Goal: Task Accomplishment & Management: Manage account settings

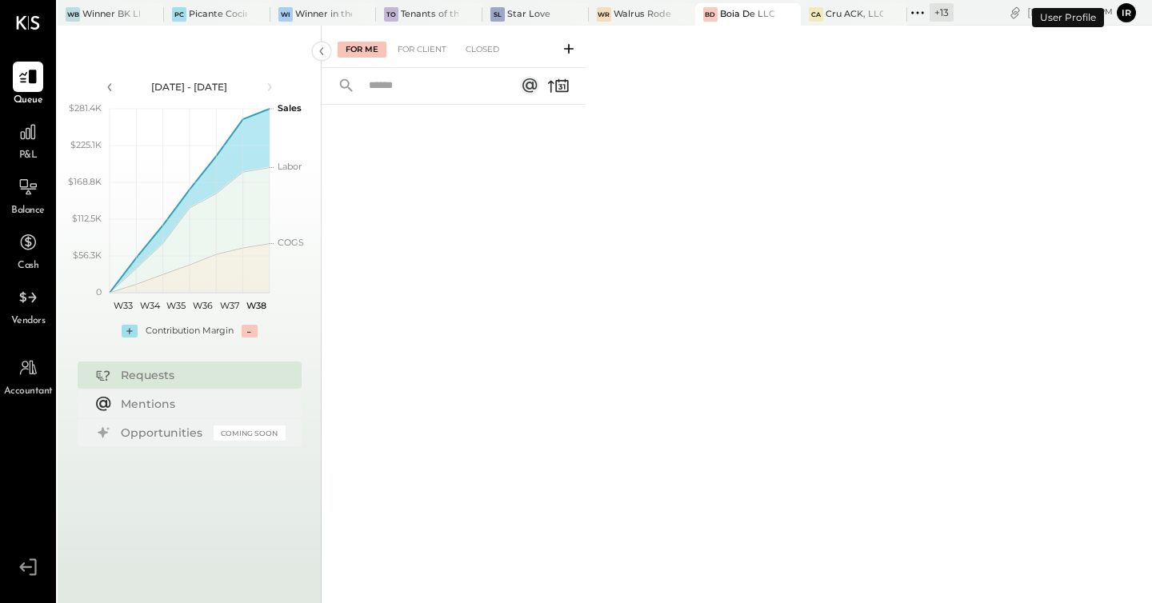
click at [515, 0] on div "WB Winner BK LLC PC Picante Cocina Mexicana Rest Wi Winner in the Park To Tenan…" at bounding box center [506, 13] width 896 height 26
click at [519, 13] on div "Star Love" at bounding box center [528, 14] width 43 height 13
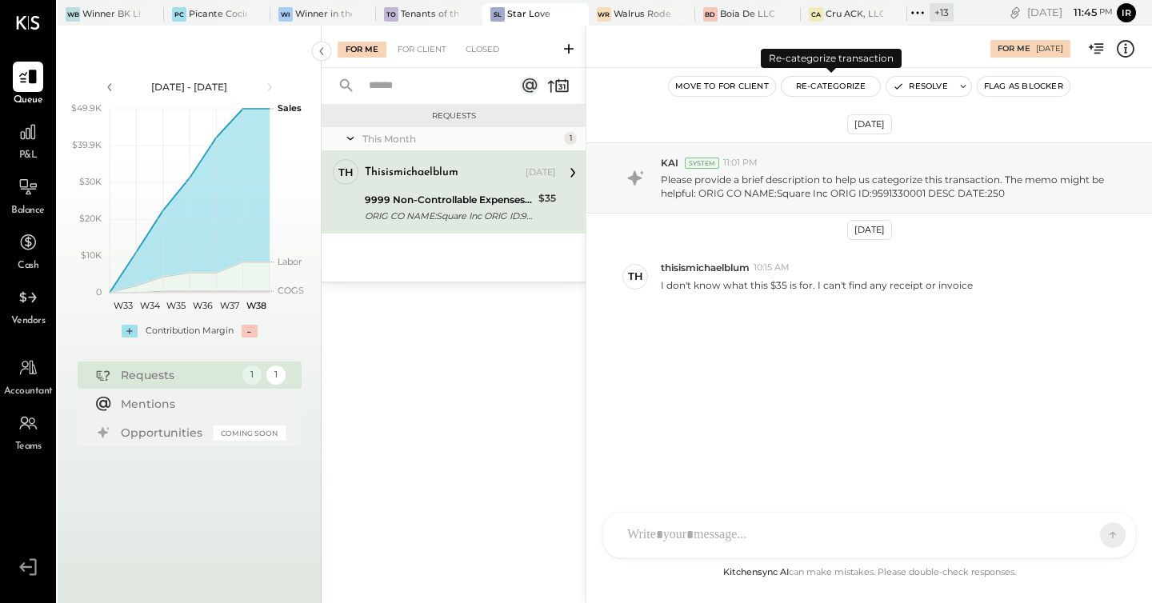
click at [840, 86] on button "Re-Categorize" at bounding box center [831, 86] width 99 height 19
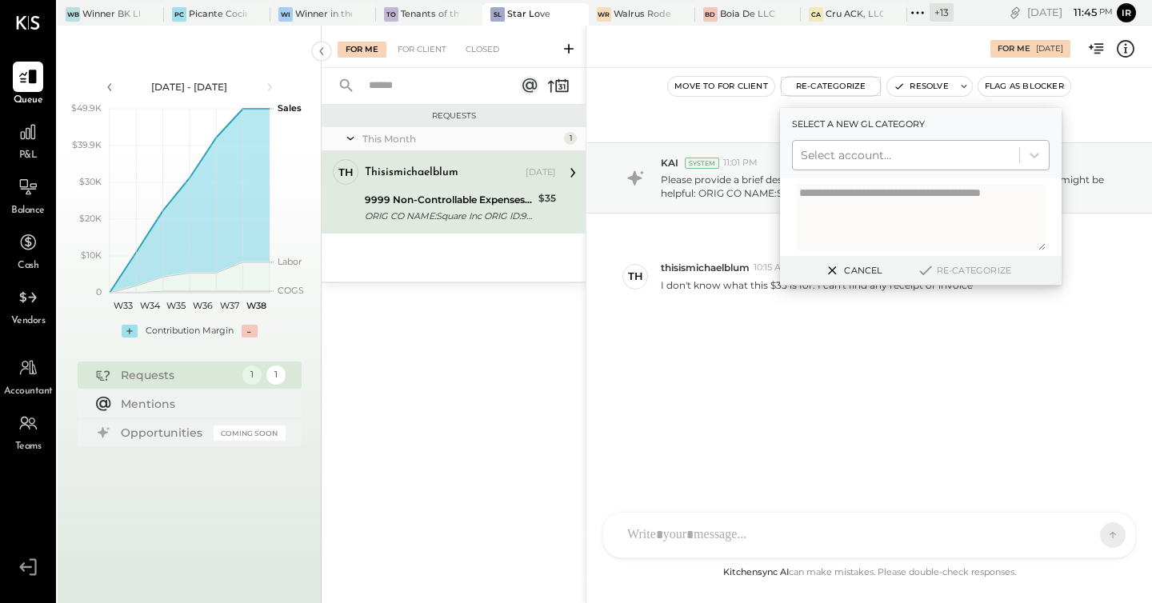
click at [837, 159] on div at bounding box center [906, 155] width 210 height 19
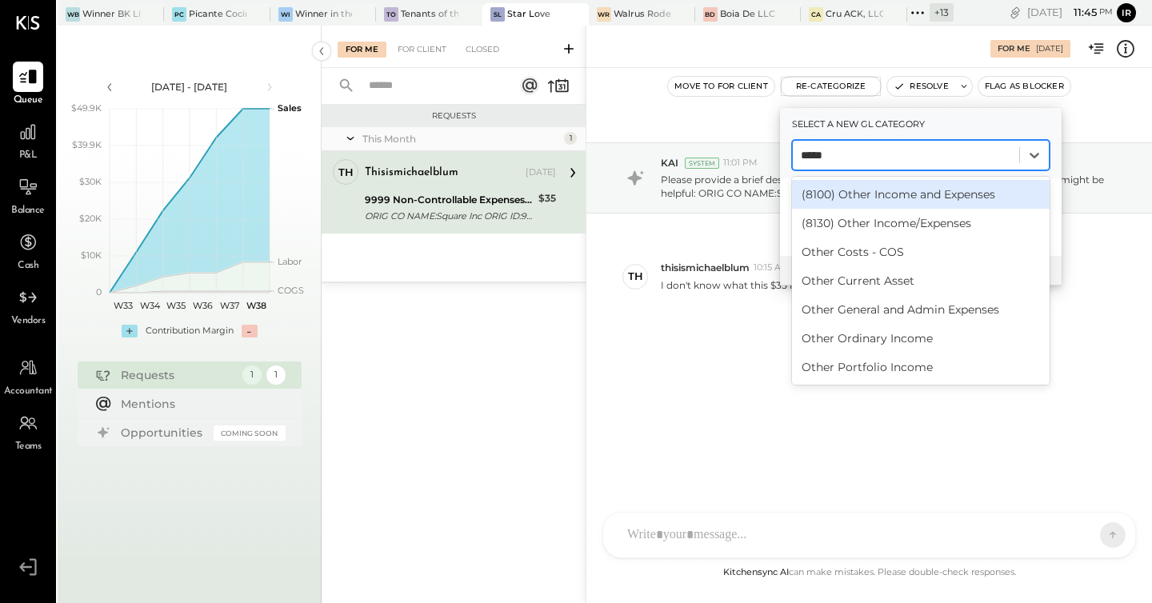
type input "*****"
click at [861, 190] on div "(8100) Other Income and Expenses" at bounding box center [921, 194] width 258 height 29
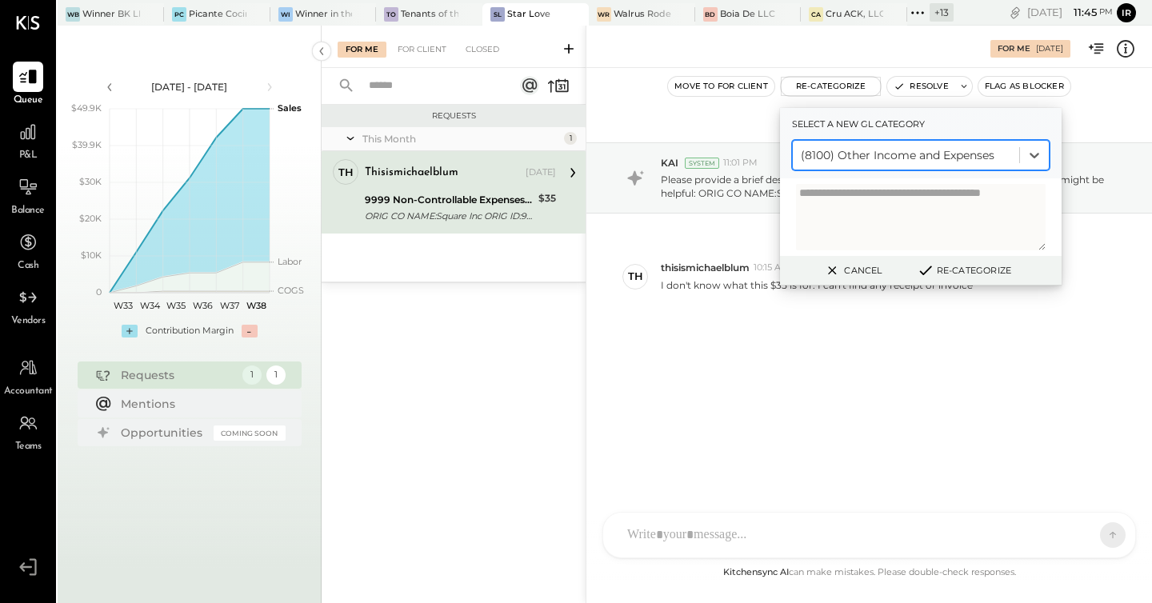
click at [989, 274] on button "Re-Categorize" at bounding box center [964, 270] width 106 height 19
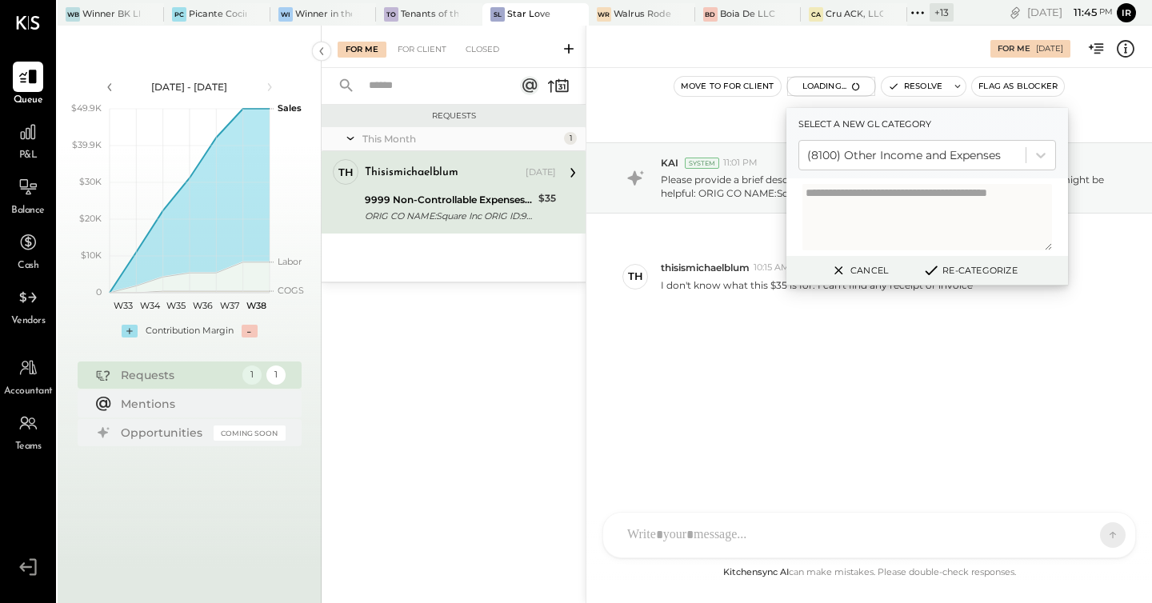
scroll to position [76, 0]
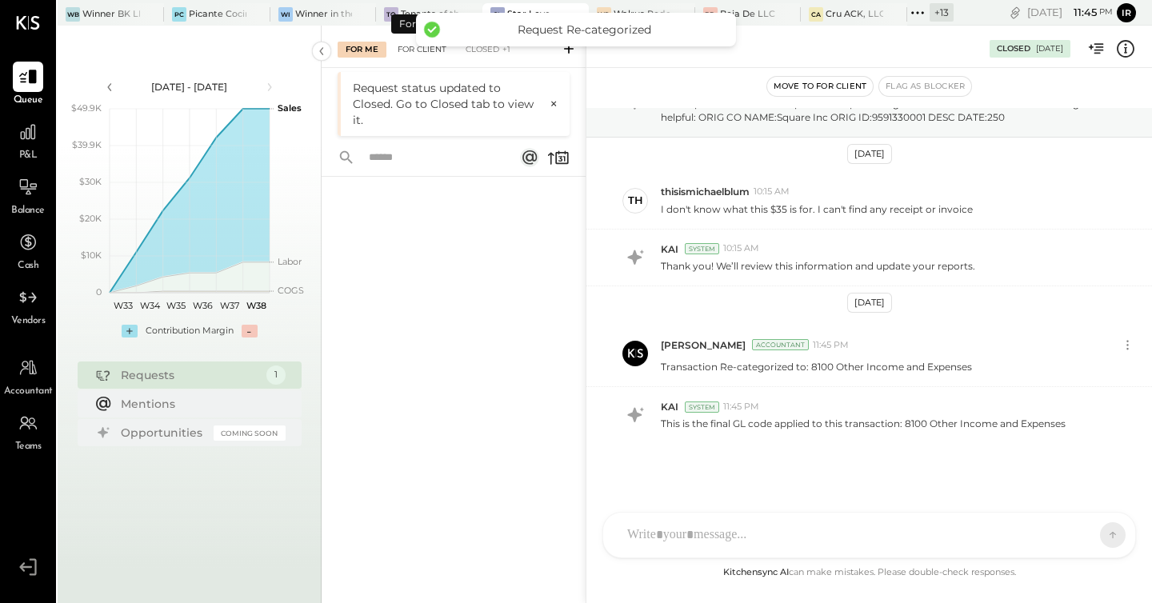
click at [418, 51] on div "For Client" at bounding box center [422, 50] width 65 height 16
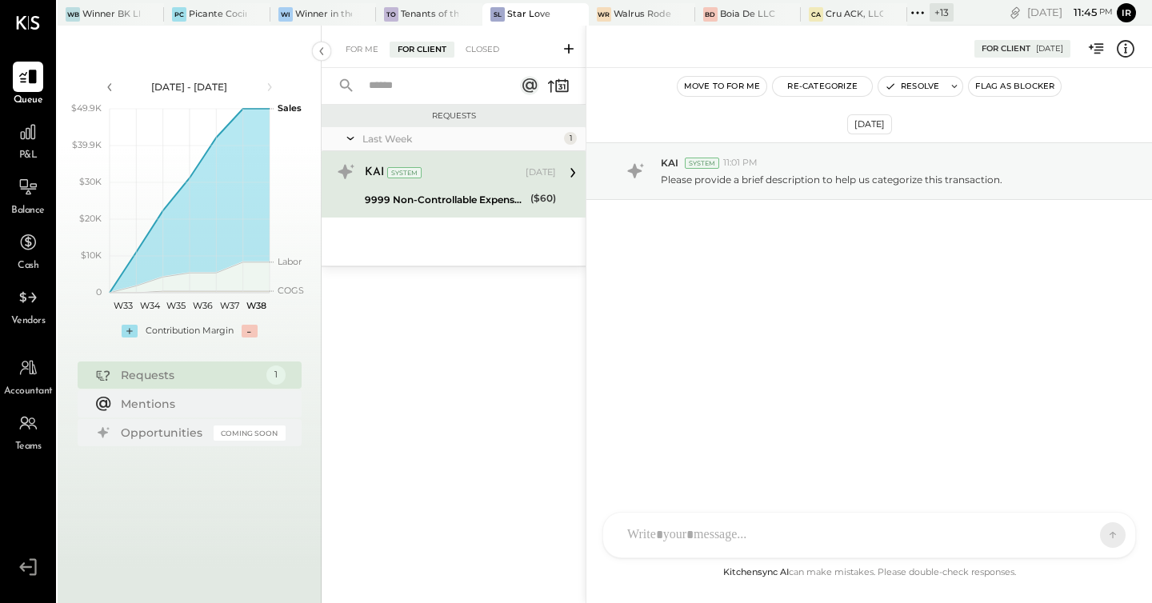
click at [441, 171] on div "KAI System" at bounding box center [444, 173] width 158 height 16
click at [361, 49] on div "For Me" at bounding box center [362, 50] width 49 height 16
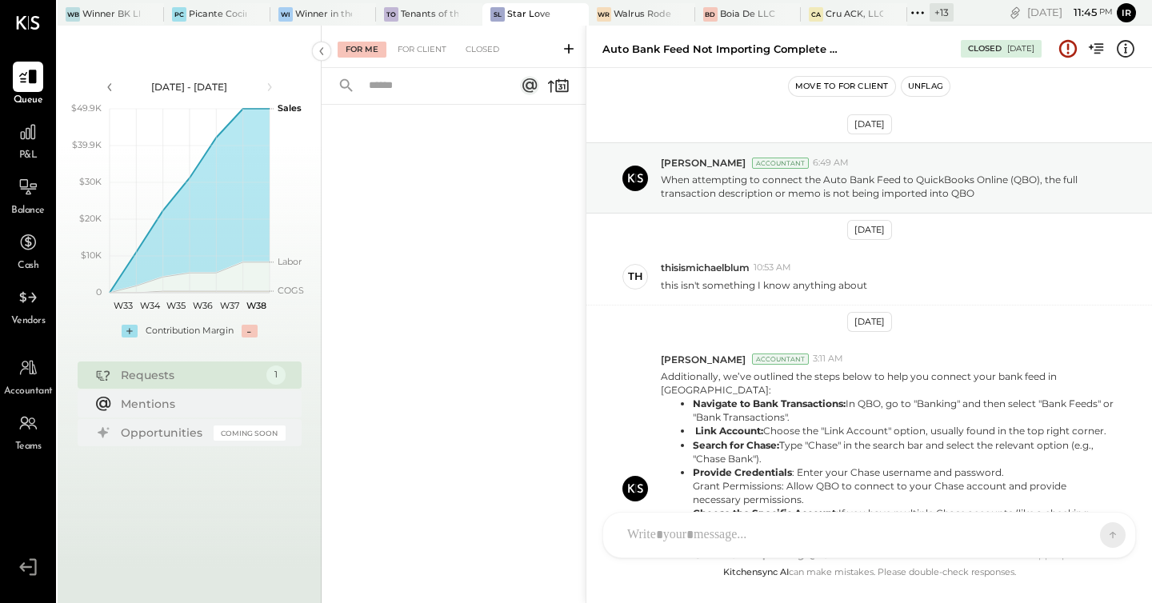
click at [360, 46] on div "For Me" at bounding box center [362, 50] width 49 height 16
click at [412, 48] on div "For Client" at bounding box center [422, 50] width 65 height 16
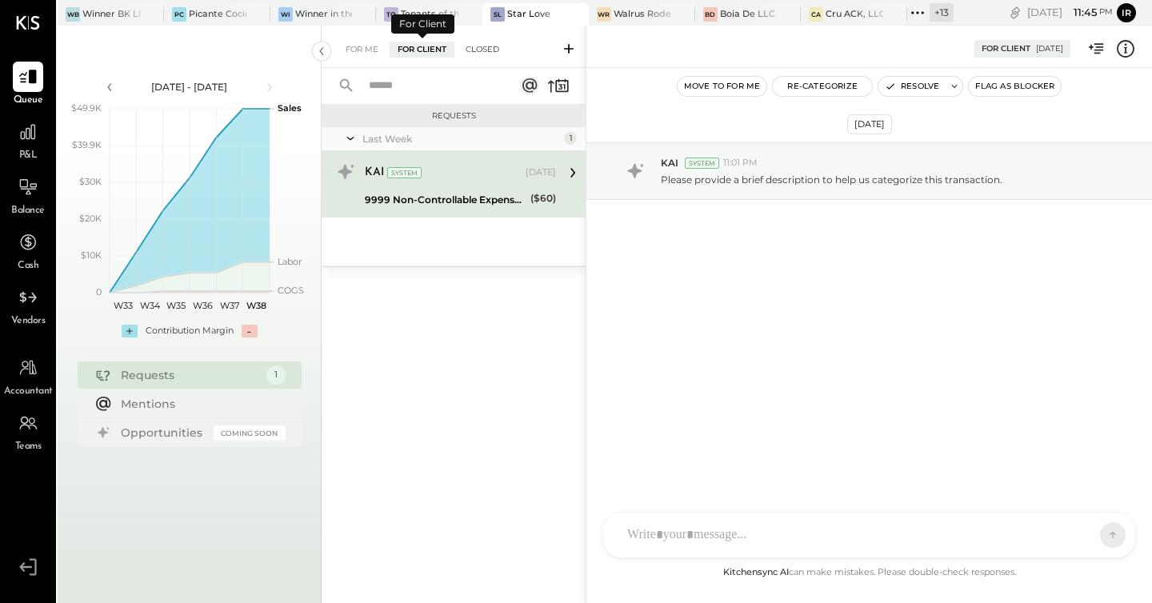
click at [478, 50] on div "Closed" at bounding box center [483, 50] width 50 height 16
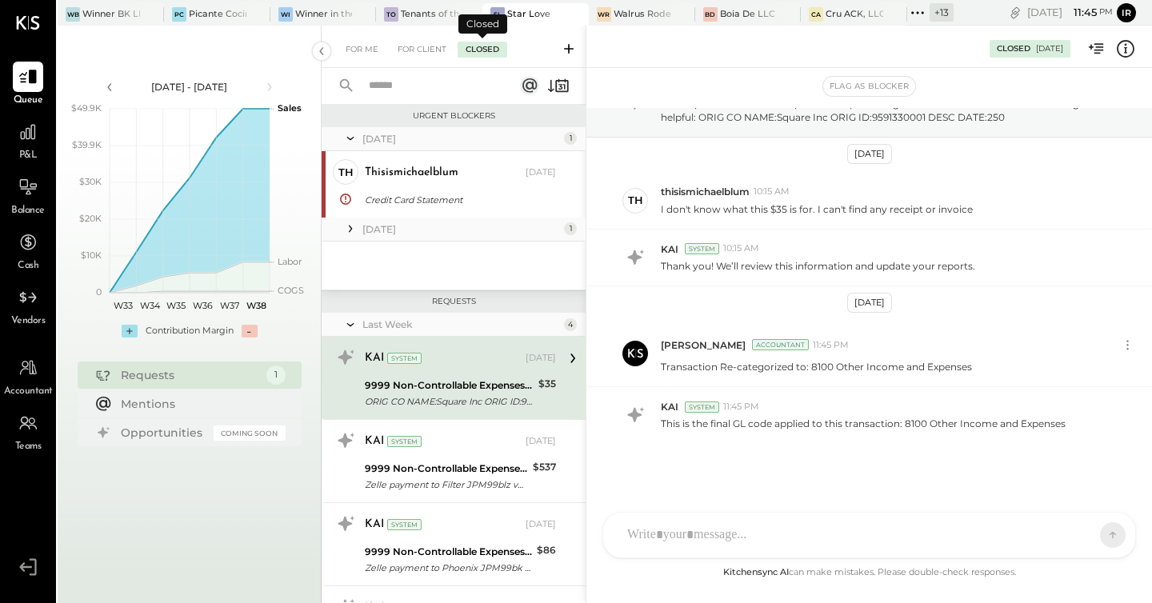
scroll to position [14, 0]
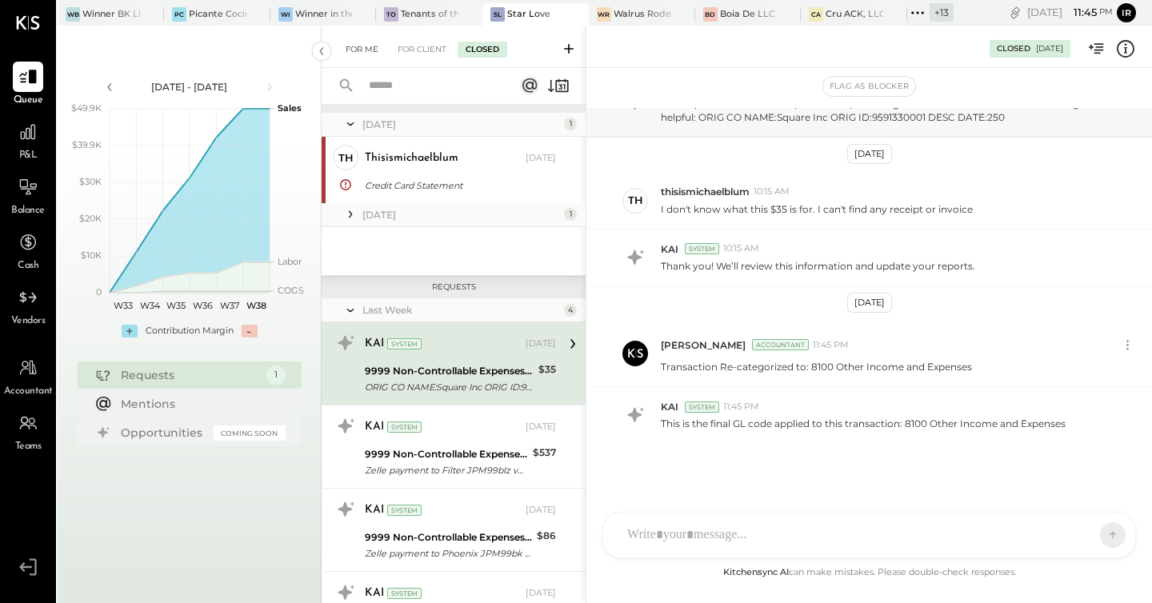
click at [368, 46] on div "For Me" at bounding box center [362, 50] width 49 height 16
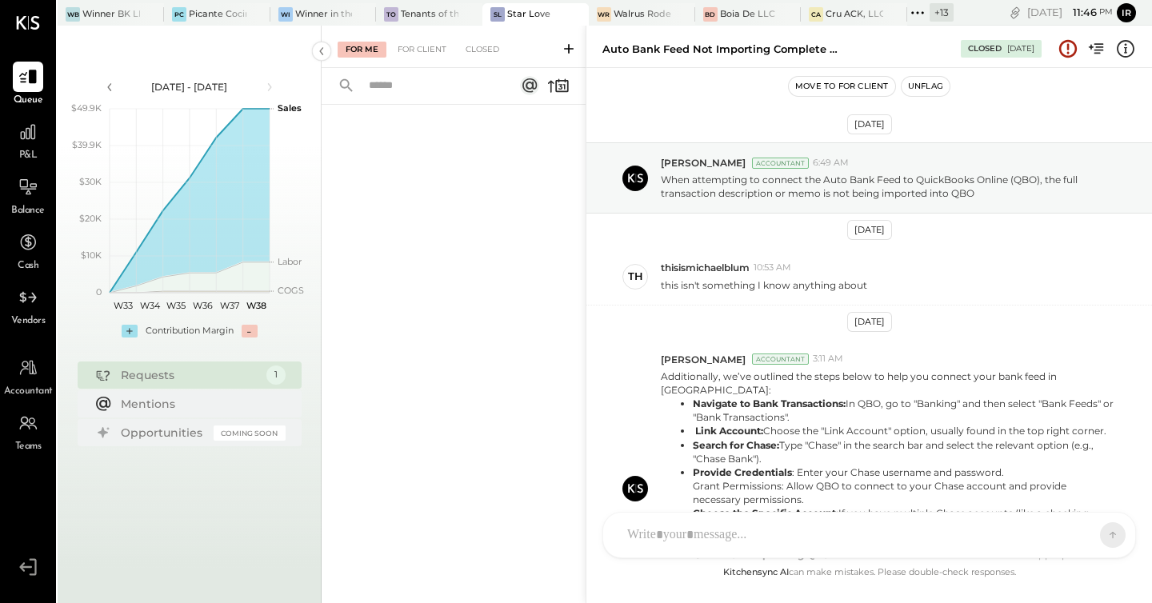
click at [935, 84] on button "Unflag" at bounding box center [925, 86] width 48 height 19
click at [482, 44] on div "Closed" at bounding box center [483, 50] width 50 height 16
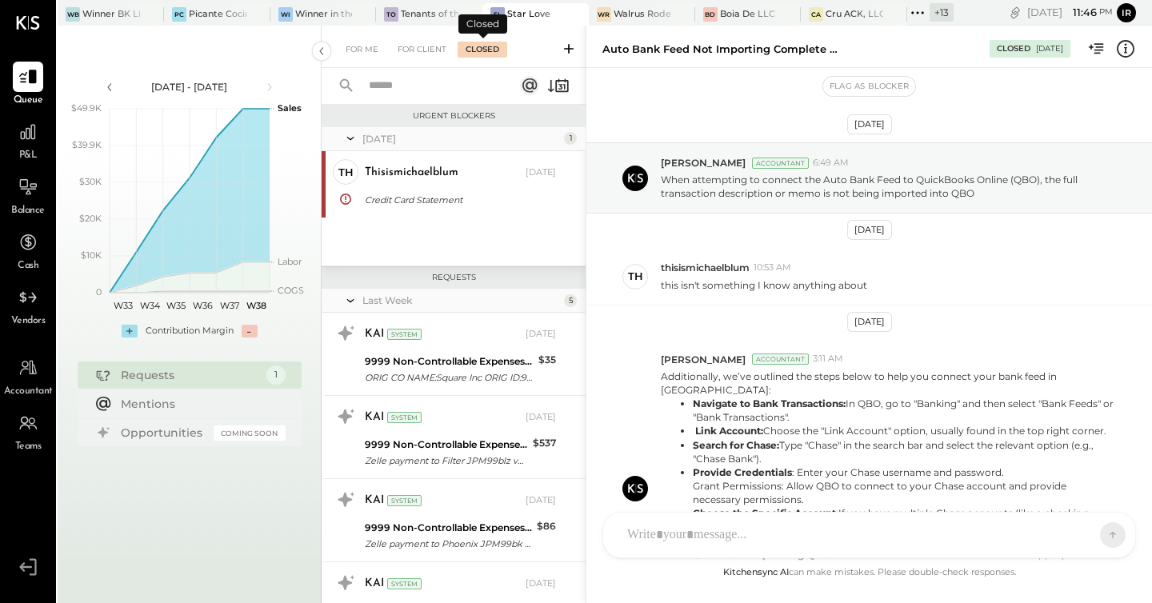
scroll to position [278, 0]
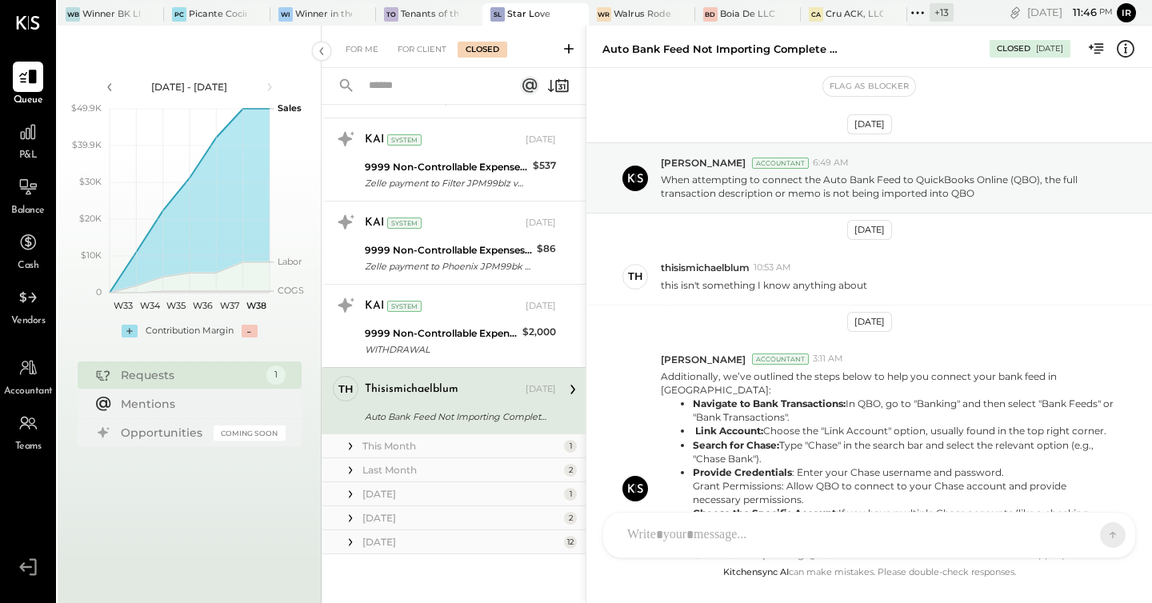
click at [482, 406] on div "thisismichaelblum [DATE] Auto Bank Feed Not Importing Complete Memos into QBO I…" at bounding box center [460, 401] width 191 height 50
click at [356, 55] on div "For Me" at bounding box center [362, 50] width 49 height 16
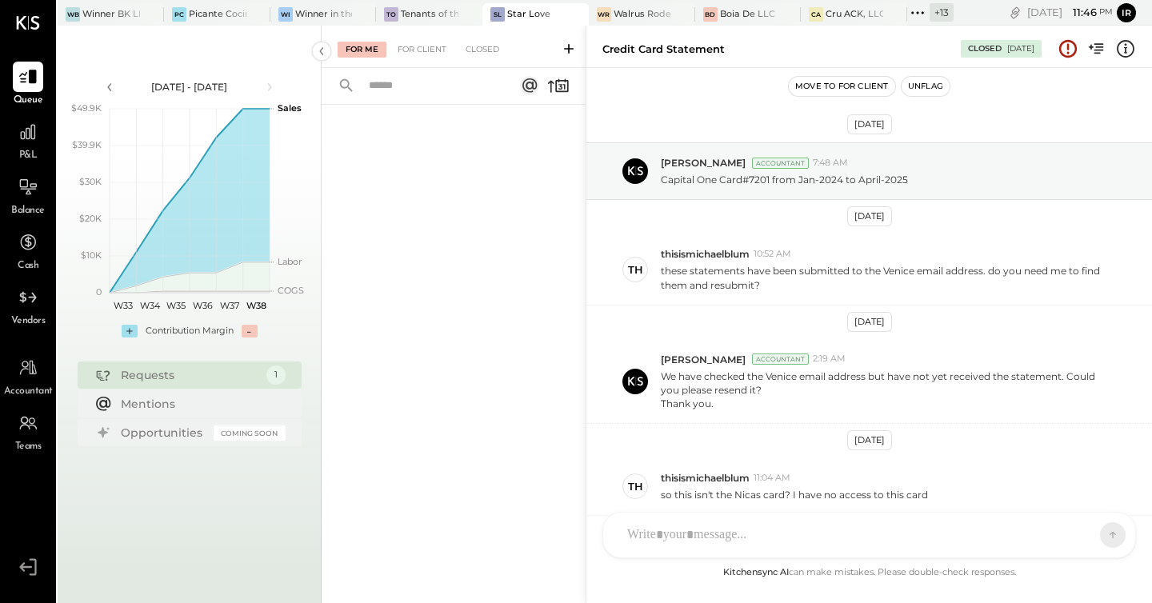
scroll to position [254, 0]
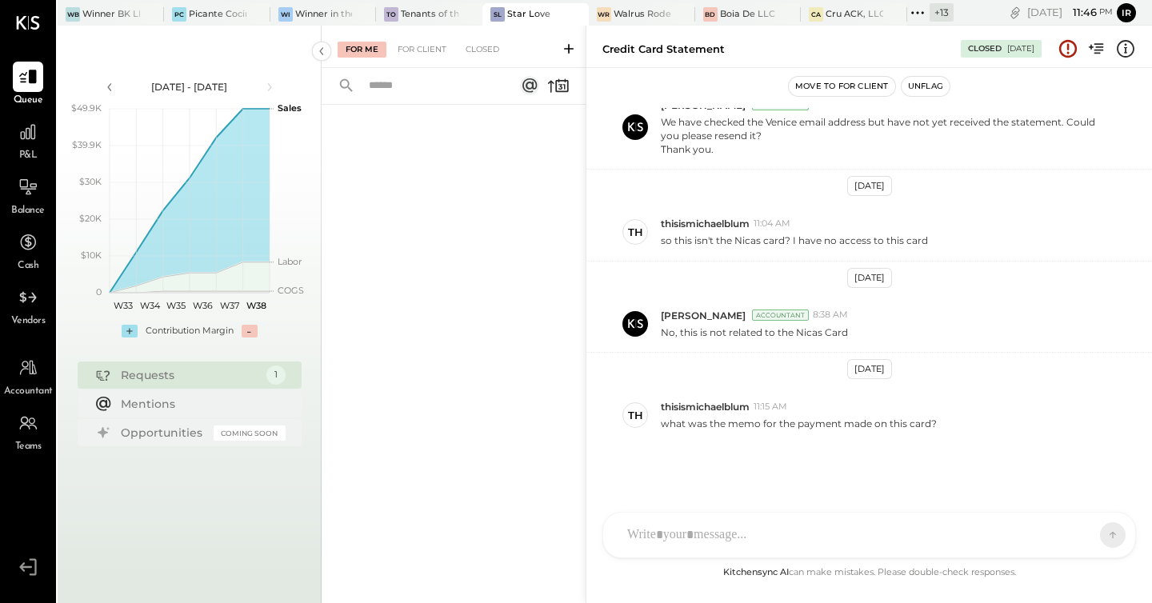
click at [922, 88] on button "Unflag" at bounding box center [925, 86] width 48 height 19
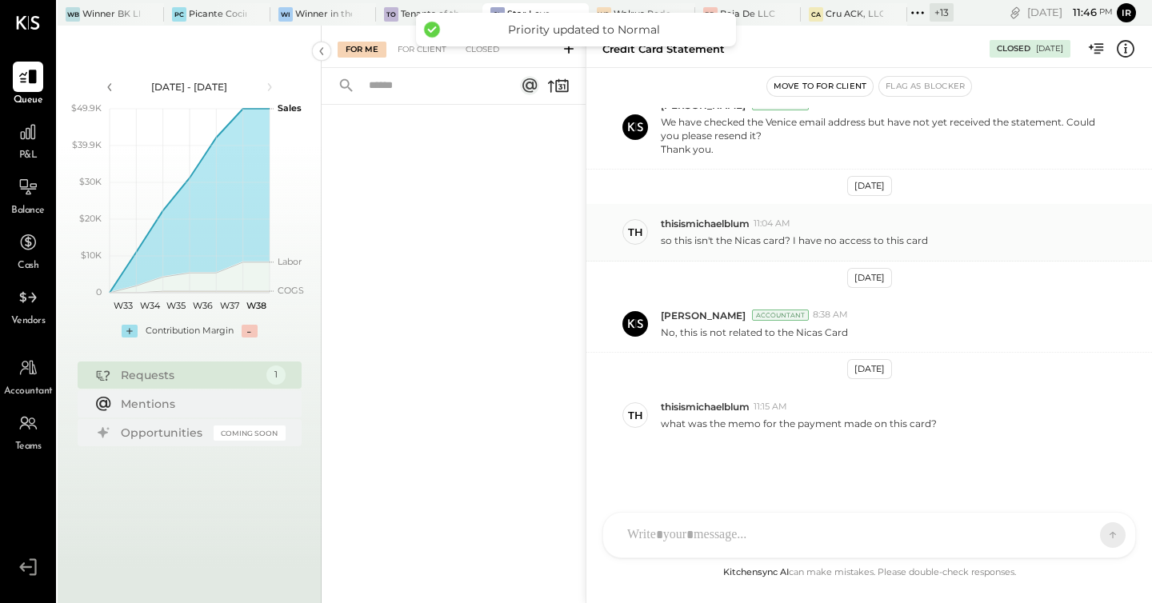
scroll to position [0, 0]
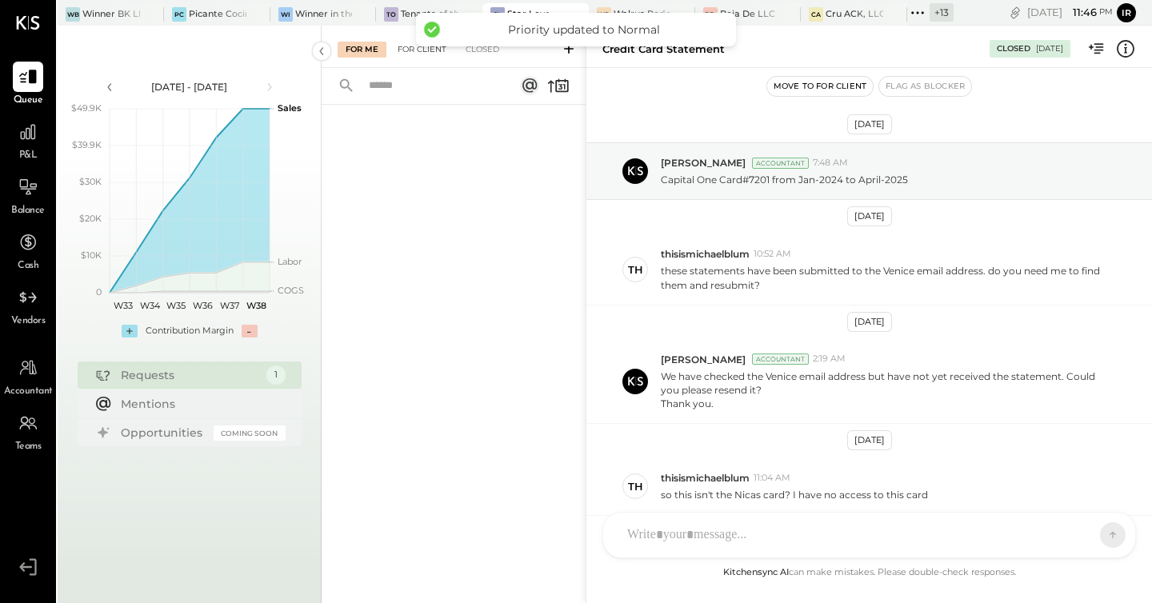
click at [430, 51] on div "For Client" at bounding box center [422, 50] width 65 height 16
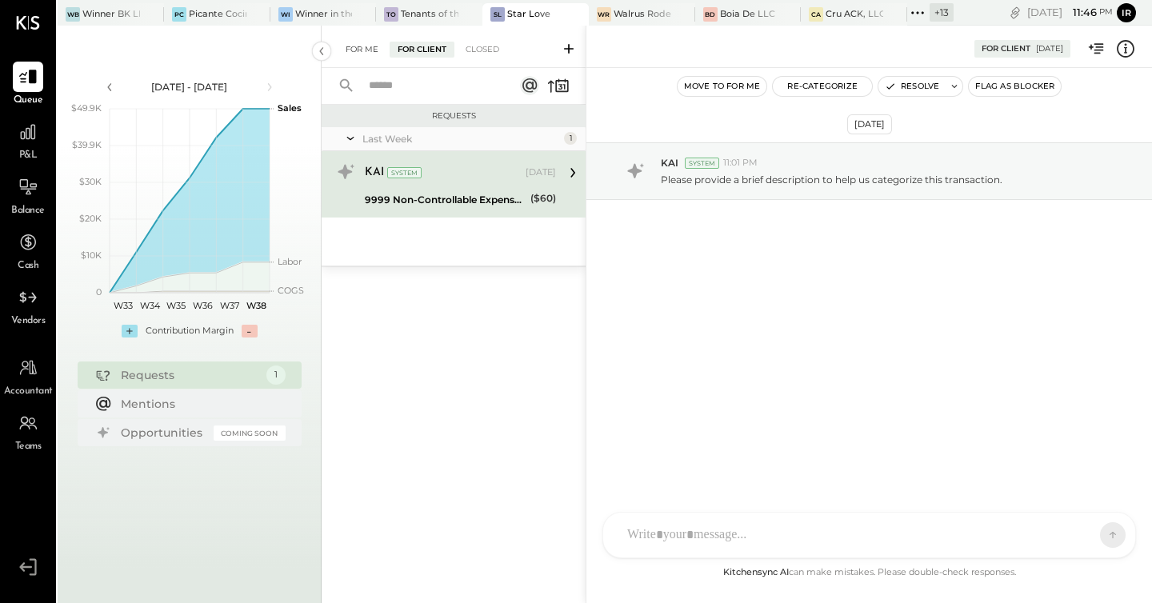
click at [351, 54] on div "For Me" at bounding box center [362, 50] width 49 height 16
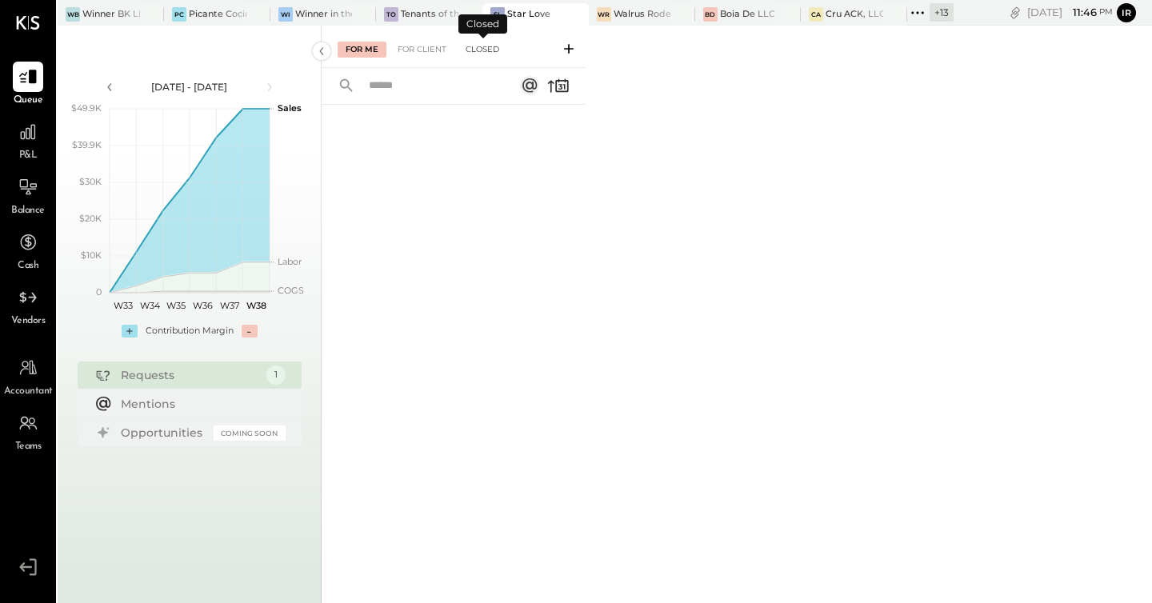
click at [489, 46] on div "Closed" at bounding box center [483, 50] width 50 height 16
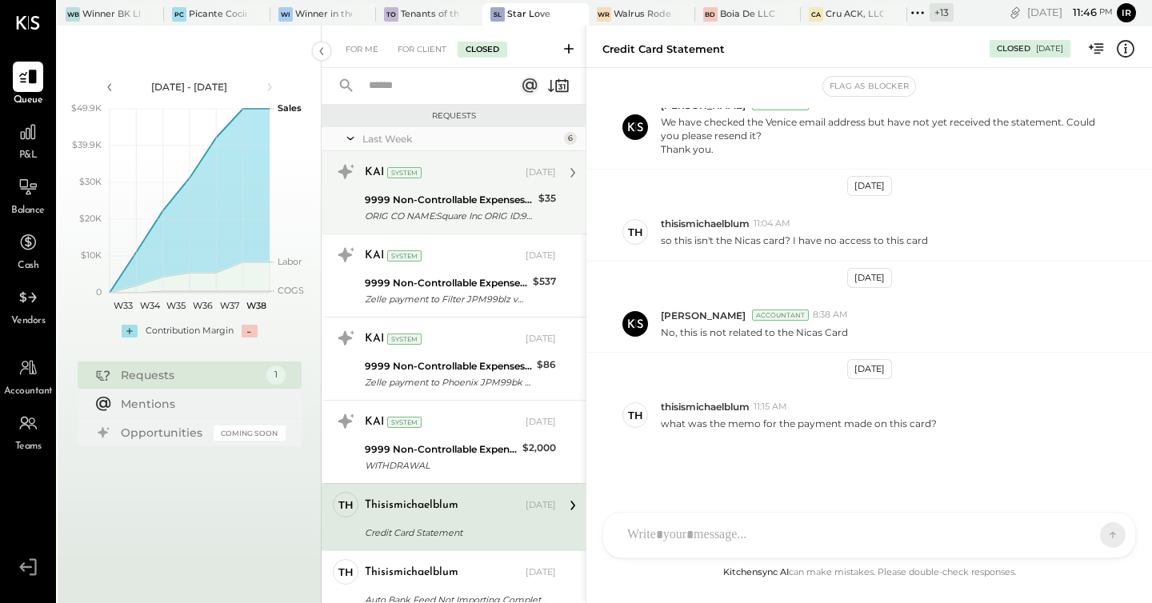
click at [461, 174] on div "KAI System" at bounding box center [444, 173] width 158 height 16
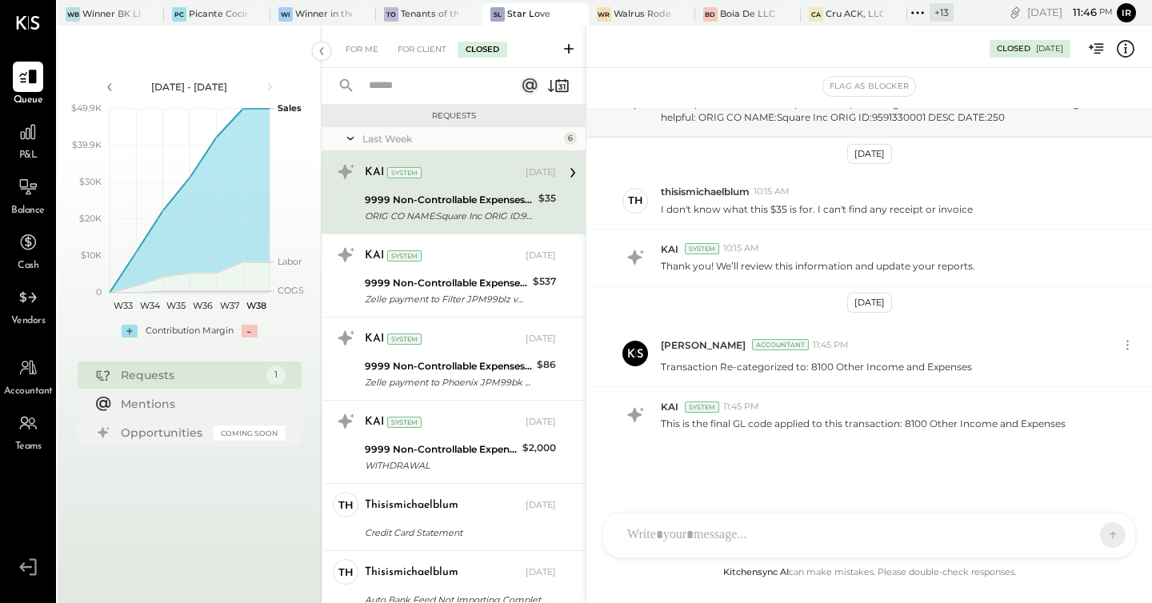
scroll to position [76, 0]
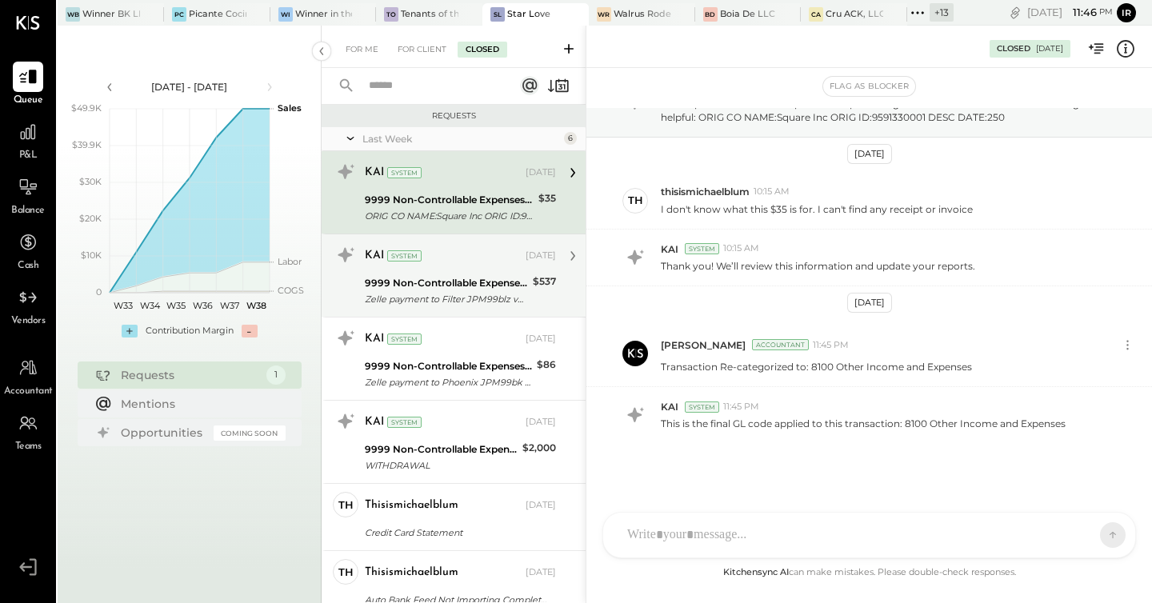
click at [471, 265] on div "KAI System [DATE]" at bounding box center [460, 256] width 191 height 22
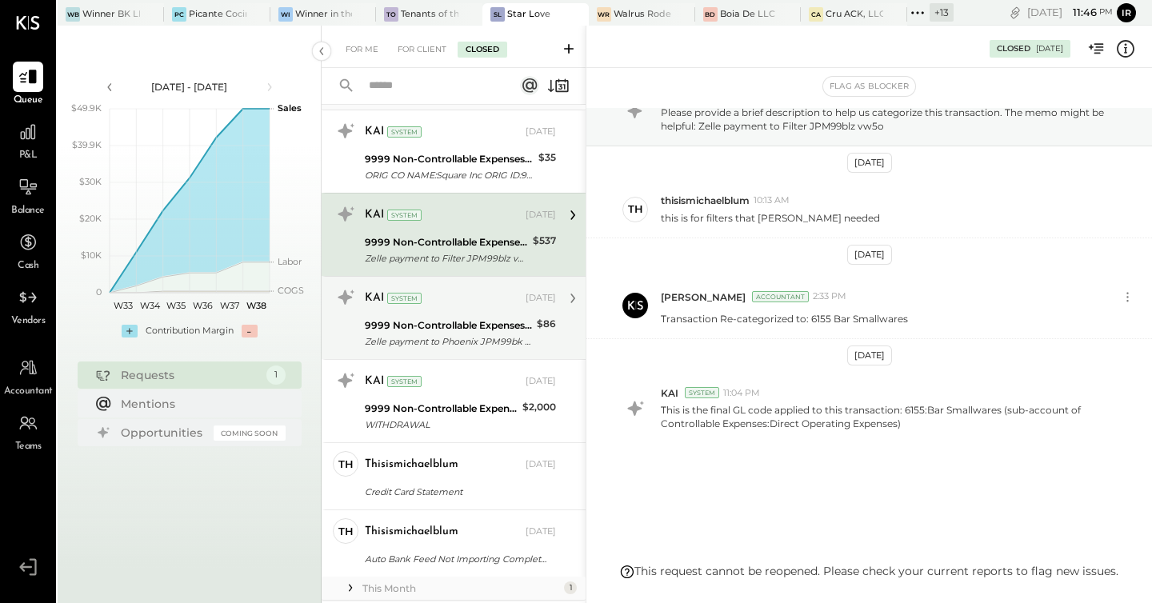
click at [470, 297] on div "KAI System" at bounding box center [444, 298] width 158 height 16
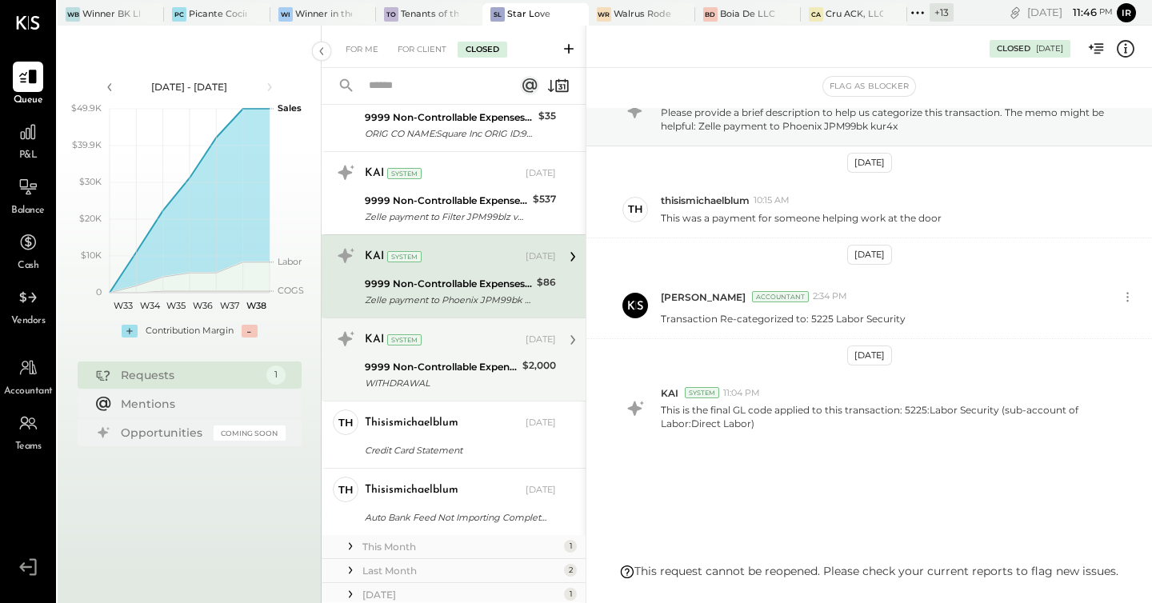
scroll to position [116, 0]
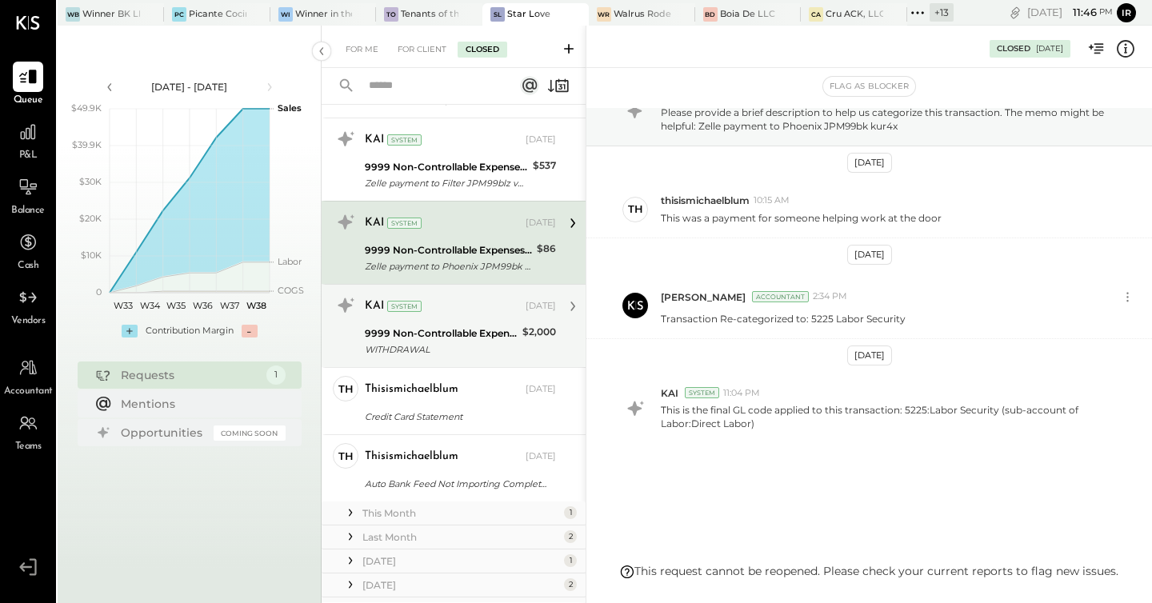
click at [468, 310] on div "KAI System" at bounding box center [444, 306] width 158 height 16
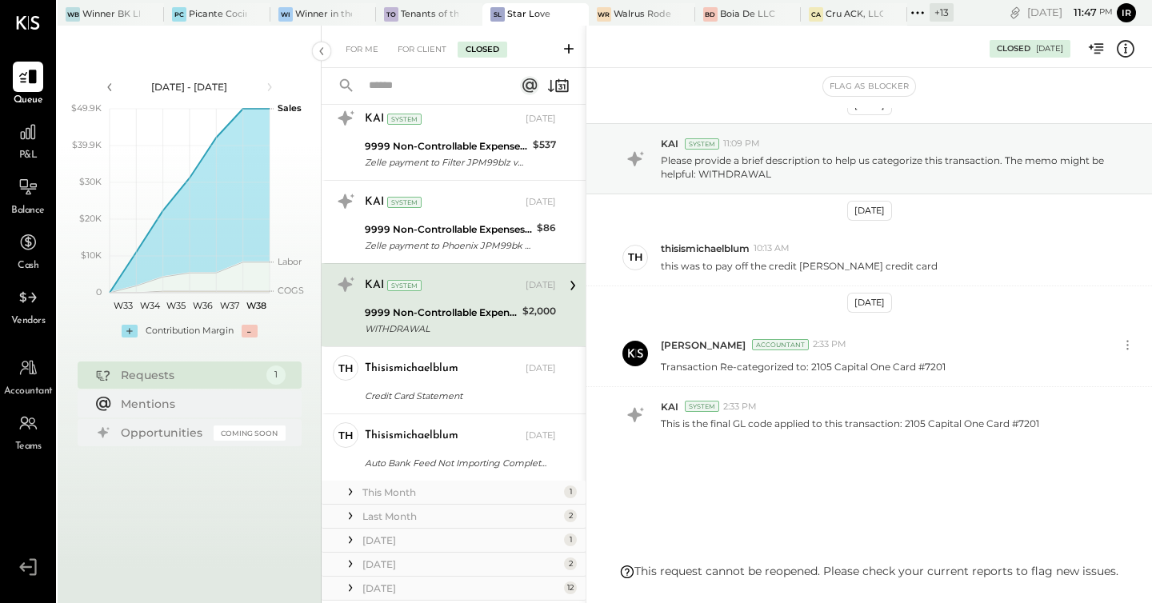
scroll to position [147, 0]
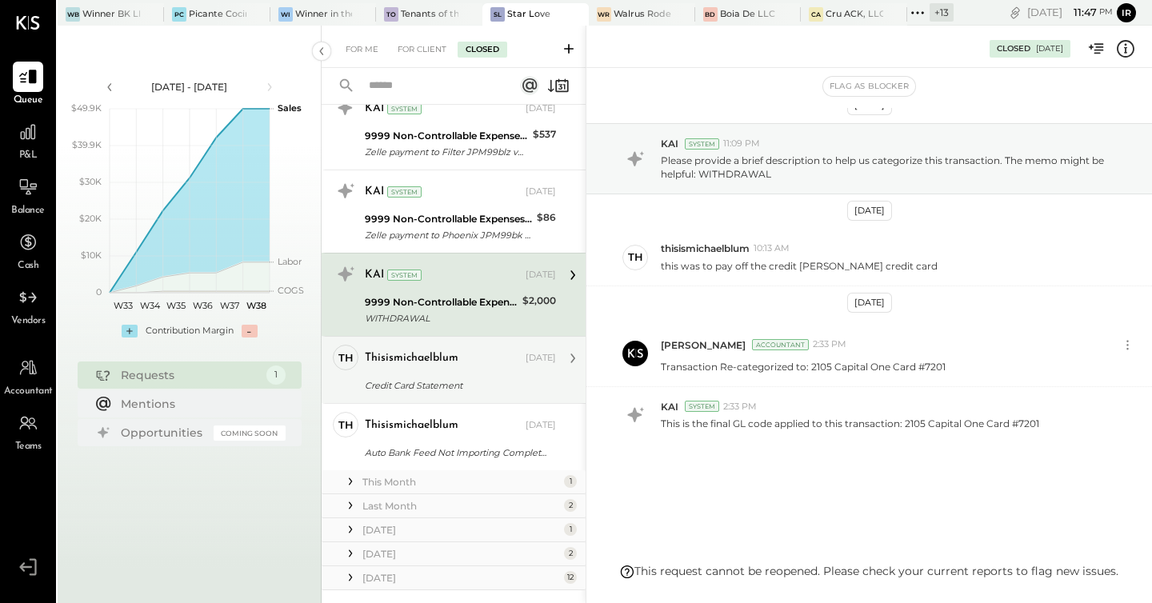
click at [465, 359] on div "thisismichaelblum" at bounding box center [444, 358] width 158 height 16
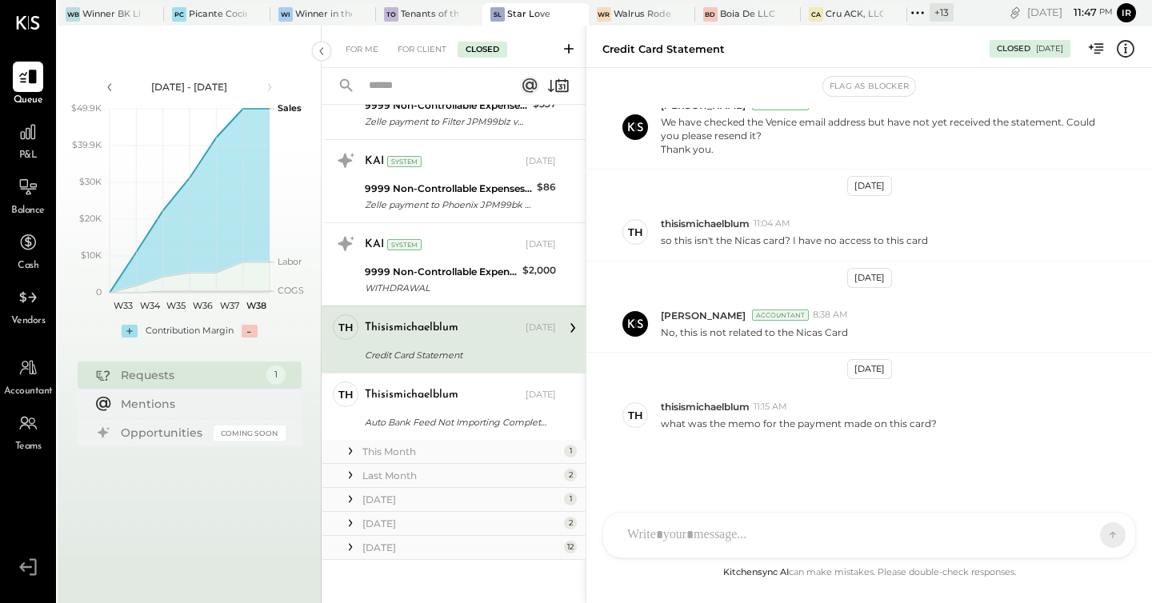
scroll to position [184, 0]
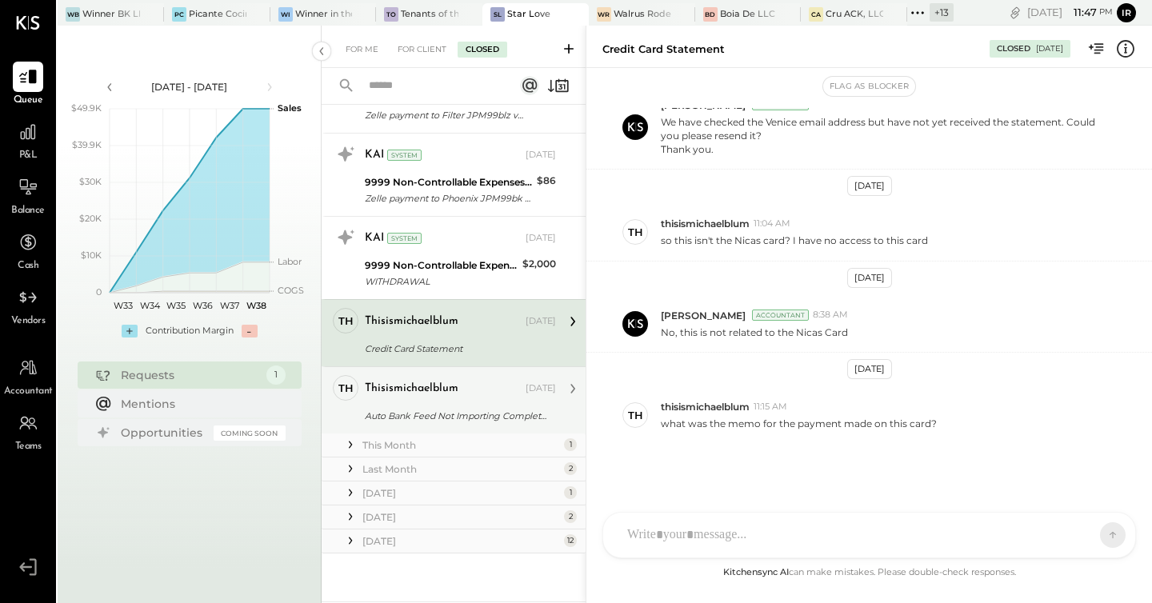
click at [466, 402] on div "thisismichaelblum [DATE]" at bounding box center [460, 388] width 191 height 27
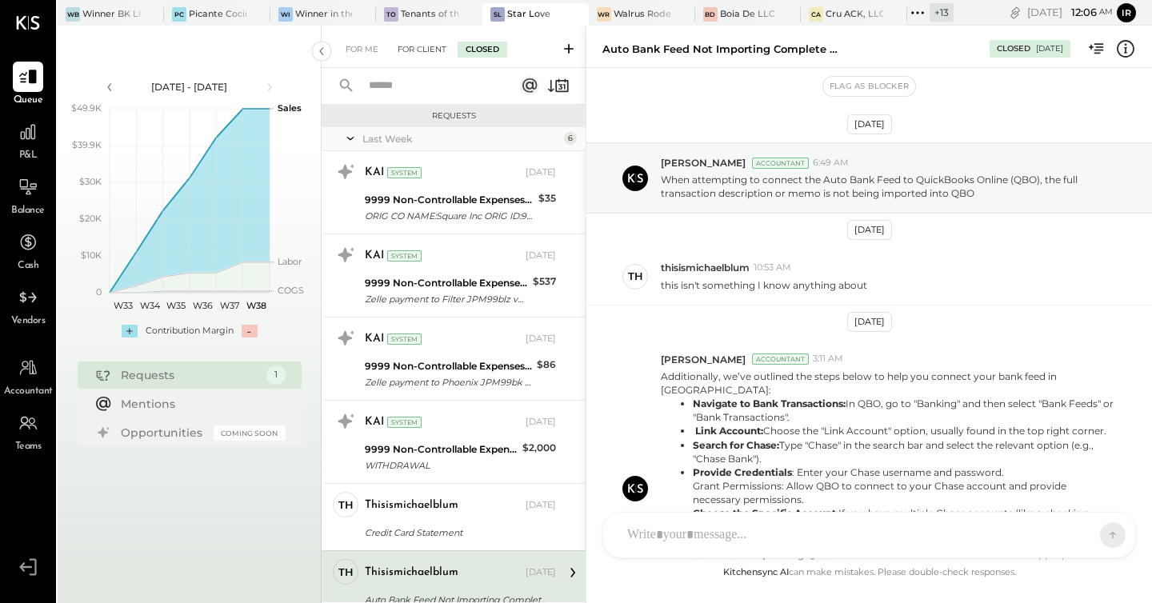
click at [427, 44] on div "For Client" at bounding box center [422, 50] width 65 height 16
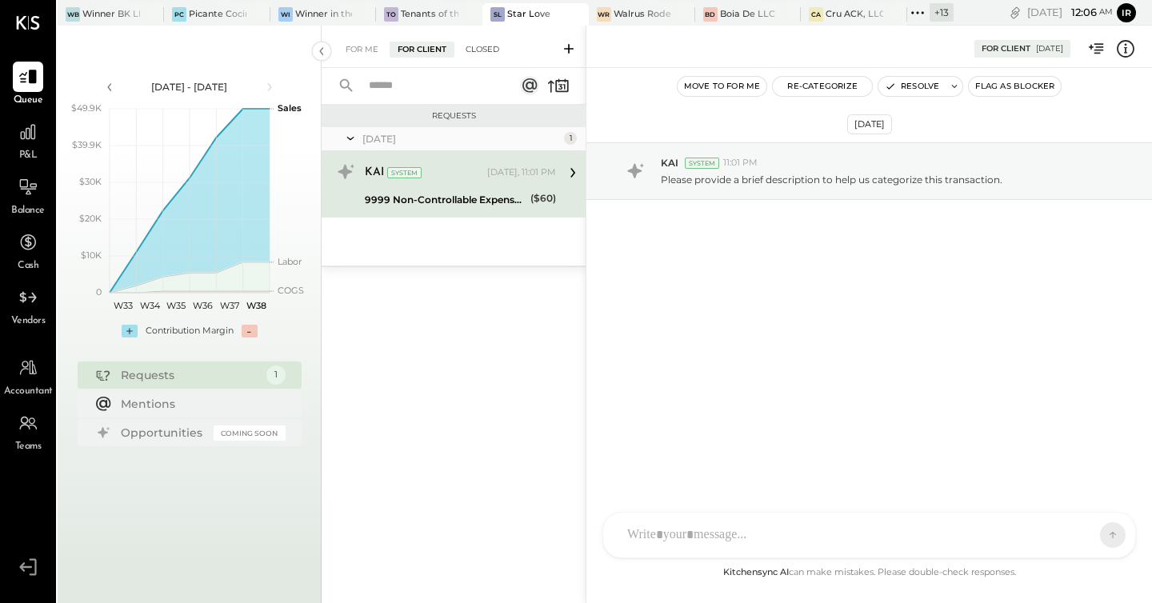
click at [486, 54] on div "Closed" at bounding box center [483, 50] width 50 height 16
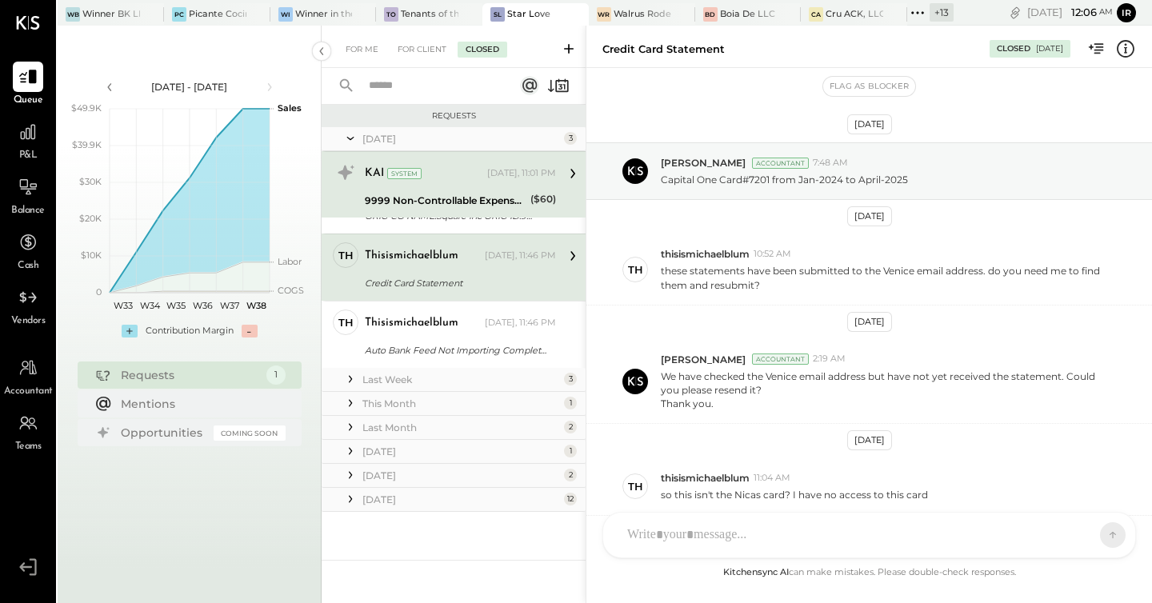
scroll to position [254, 0]
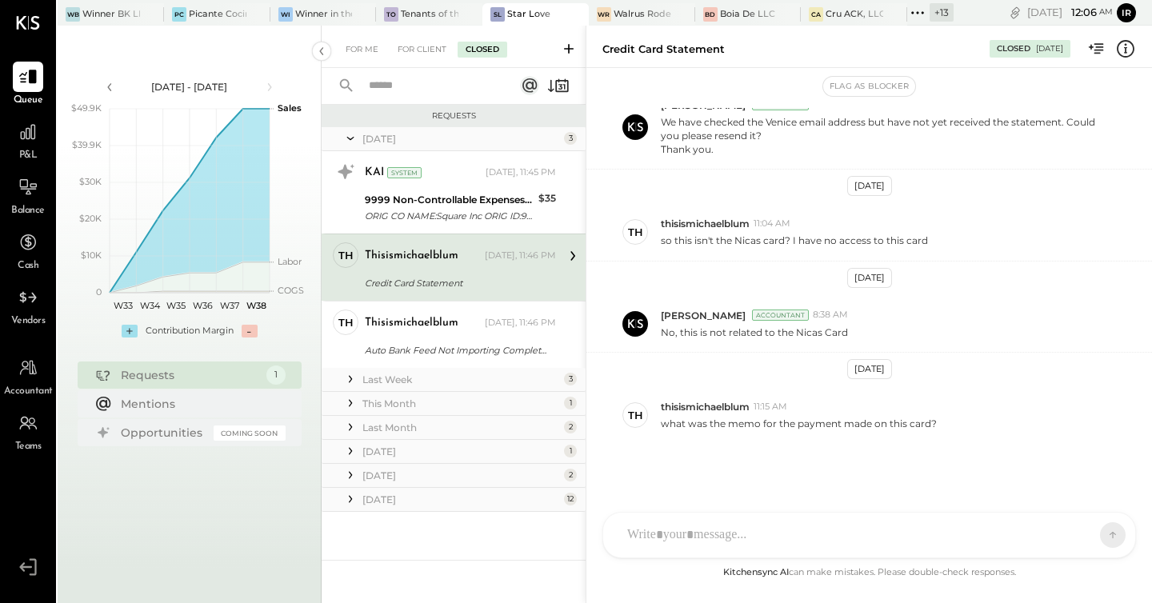
click at [417, 494] on div "[DATE]" at bounding box center [461, 500] width 198 height 14
click at [386, 474] on div "[DATE]" at bounding box center [461, 476] width 198 height 14
click at [387, 452] on div "[DATE]" at bounding box center [461, 452] width 198 height 14
click at [403, 426] on div "Last Month" at bounding box center [461, 428] width 198 height 14
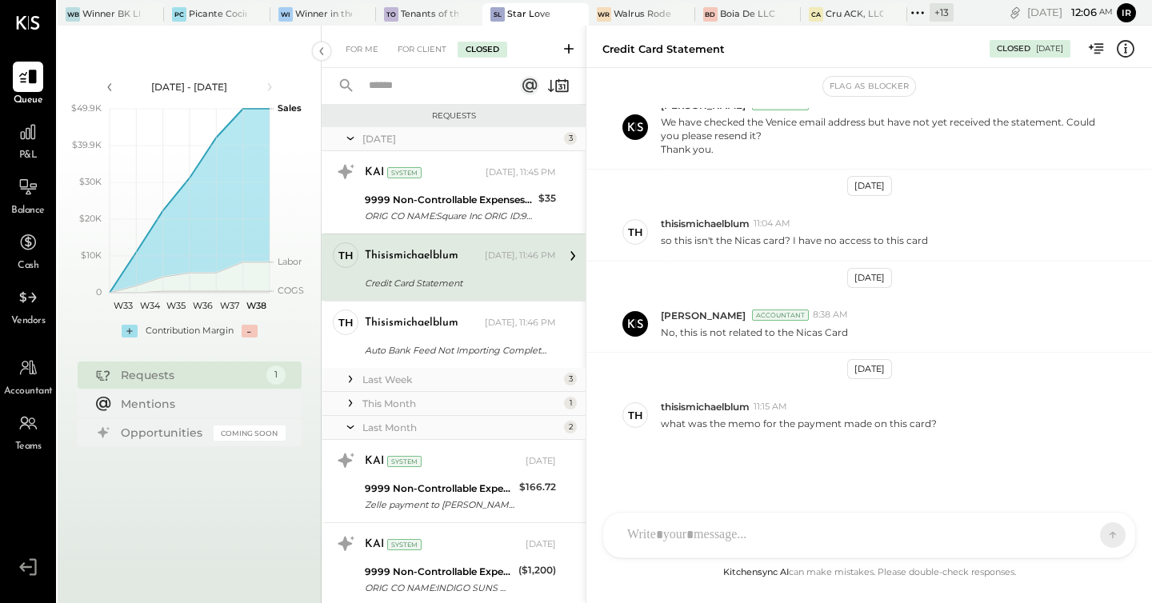
click at [413, 406] on div "This Month" at bounding box center [461, 404] width 198 height 14
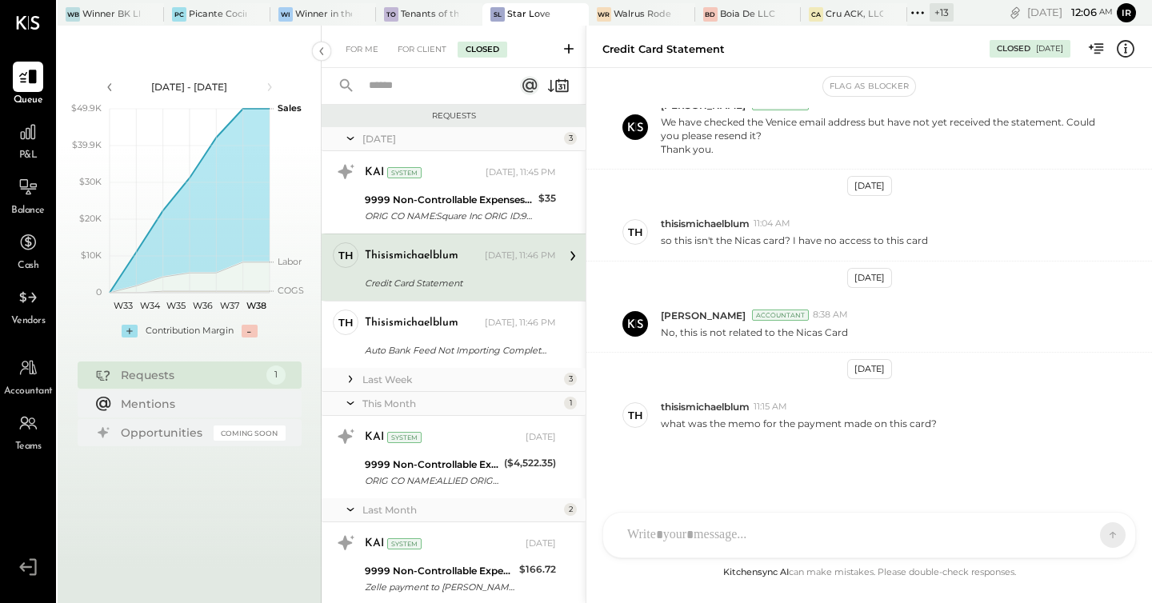
click at [420, 382] on div "Last Week" at bounding box center [461, 380] width 198 height 14
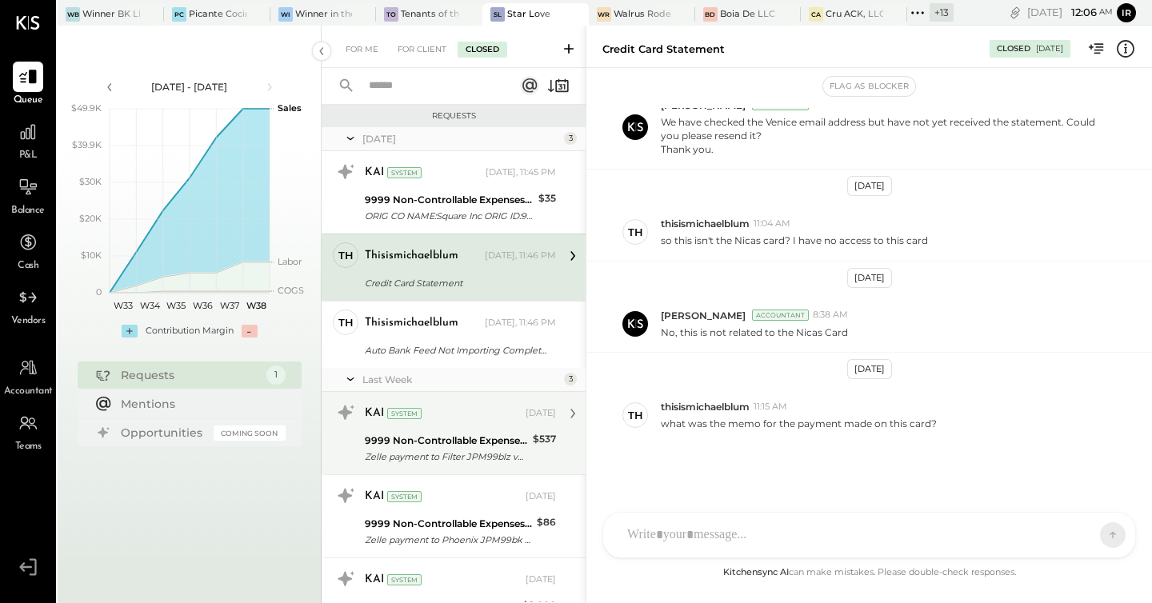
scroll to position [376, 0]
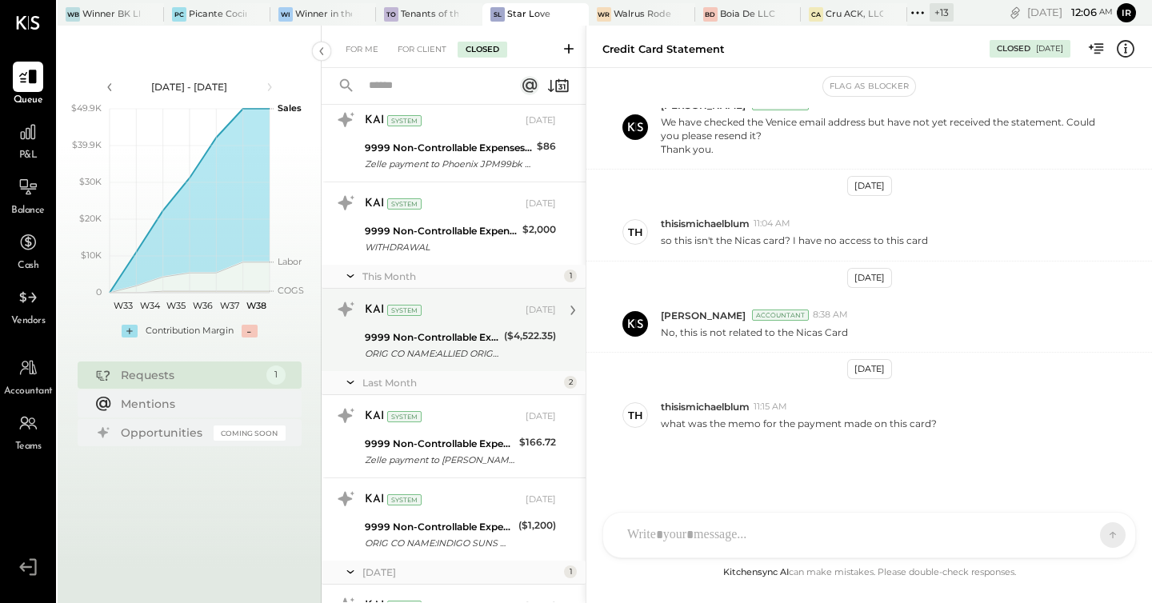
click at [439, 331] on div "9999 Non-Controllable Expenses:Other Income and Expenses:To be Classified" at bounding box center [432, 338] width 134 height 16
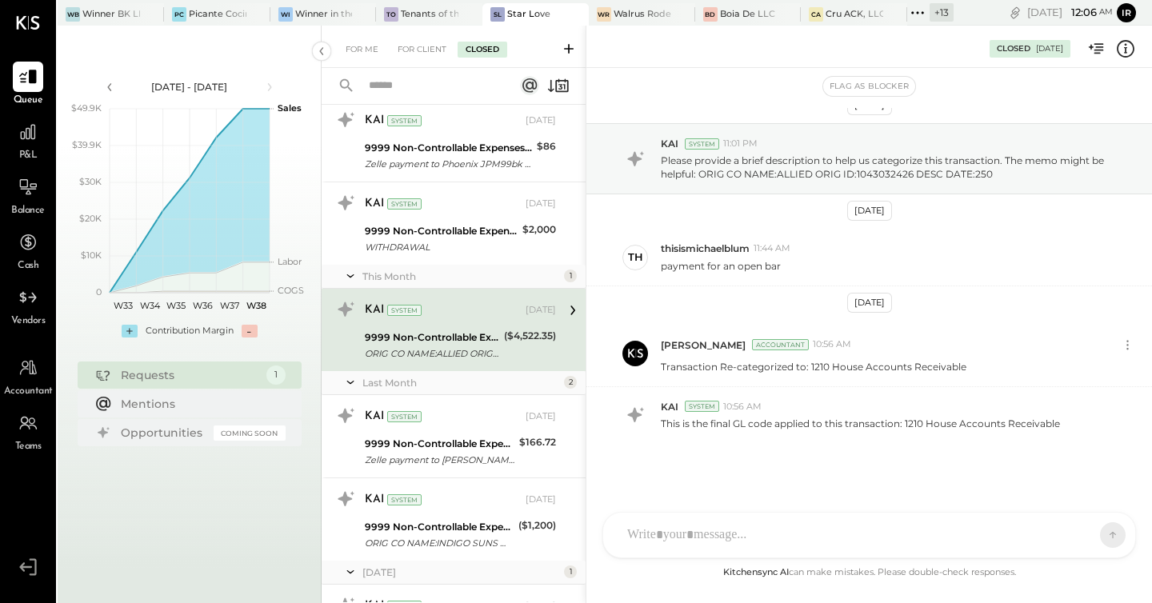
click at [442, 333] on div "9999 Non-Controllable Expenses:Other Income and Expenses:To be Classified" at bounding box center [432, 338] width 134 height 16
